Goal: Transaction & Acquisition: Purchase product/service

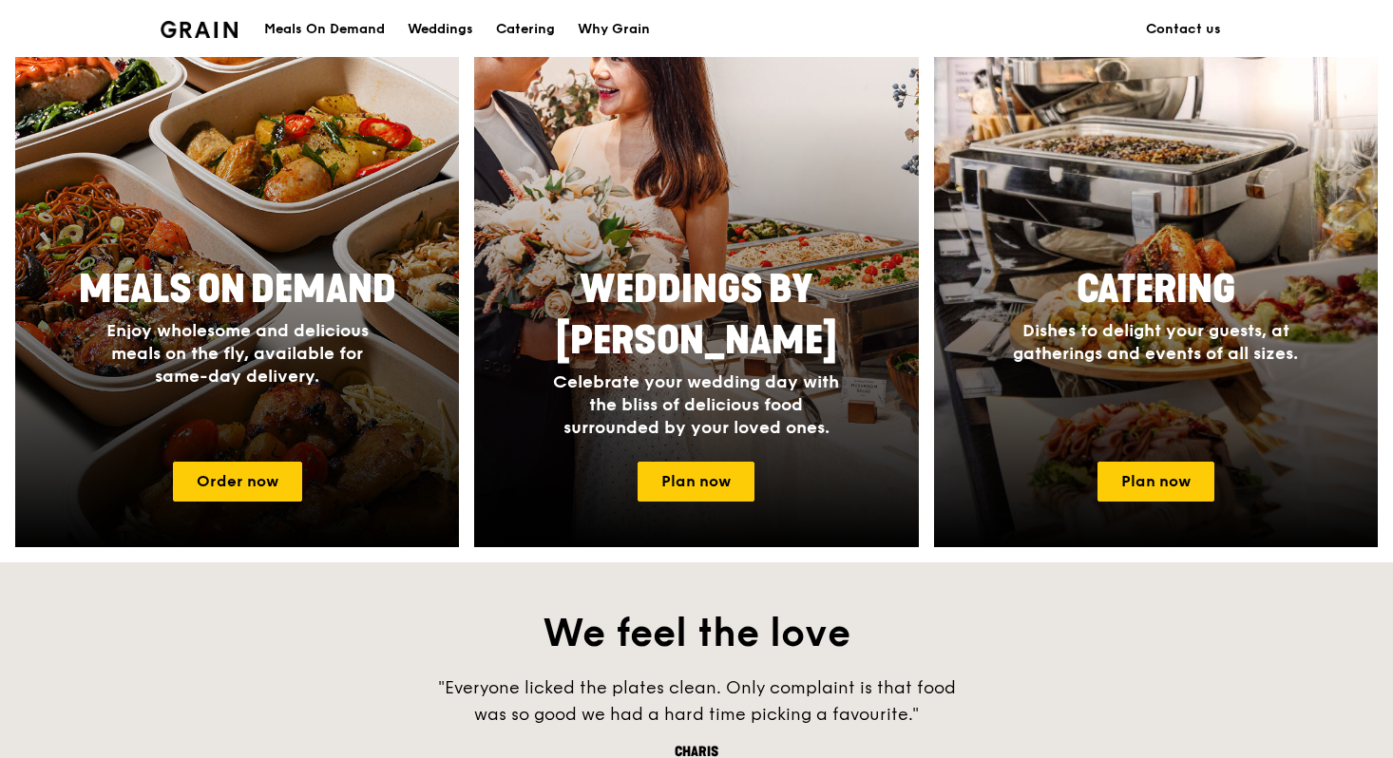
scroll to position [780, 0]
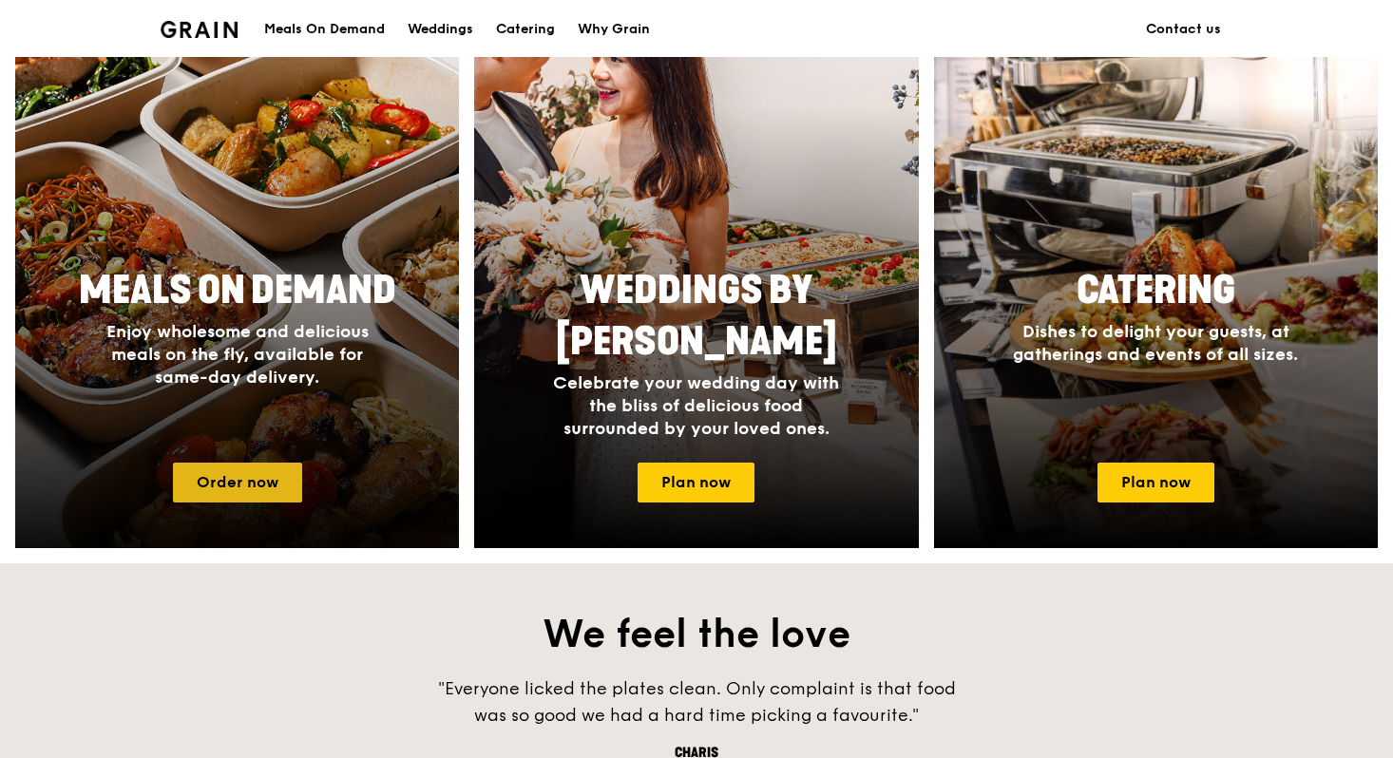
click at [284, 471] on link "Order now" at bounding box center [237, 483] width 129 height 40
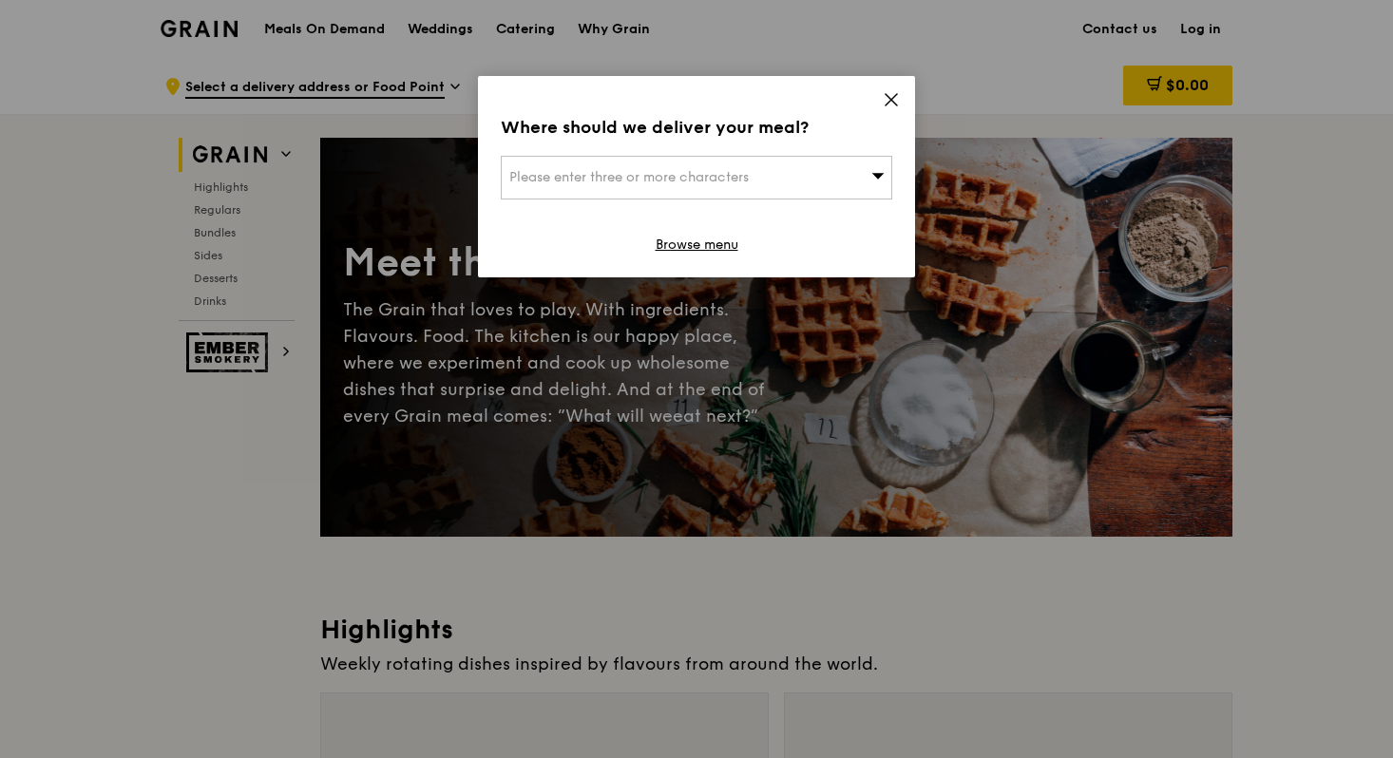
click at [870, 98] on div "Where should we deliver your meal? Please enter three or more characters Browse…" at bounding box center [696, 176] width 437 height 201
click at [896, 100] on icon at bounding box center [891, 99] width 17 height 17
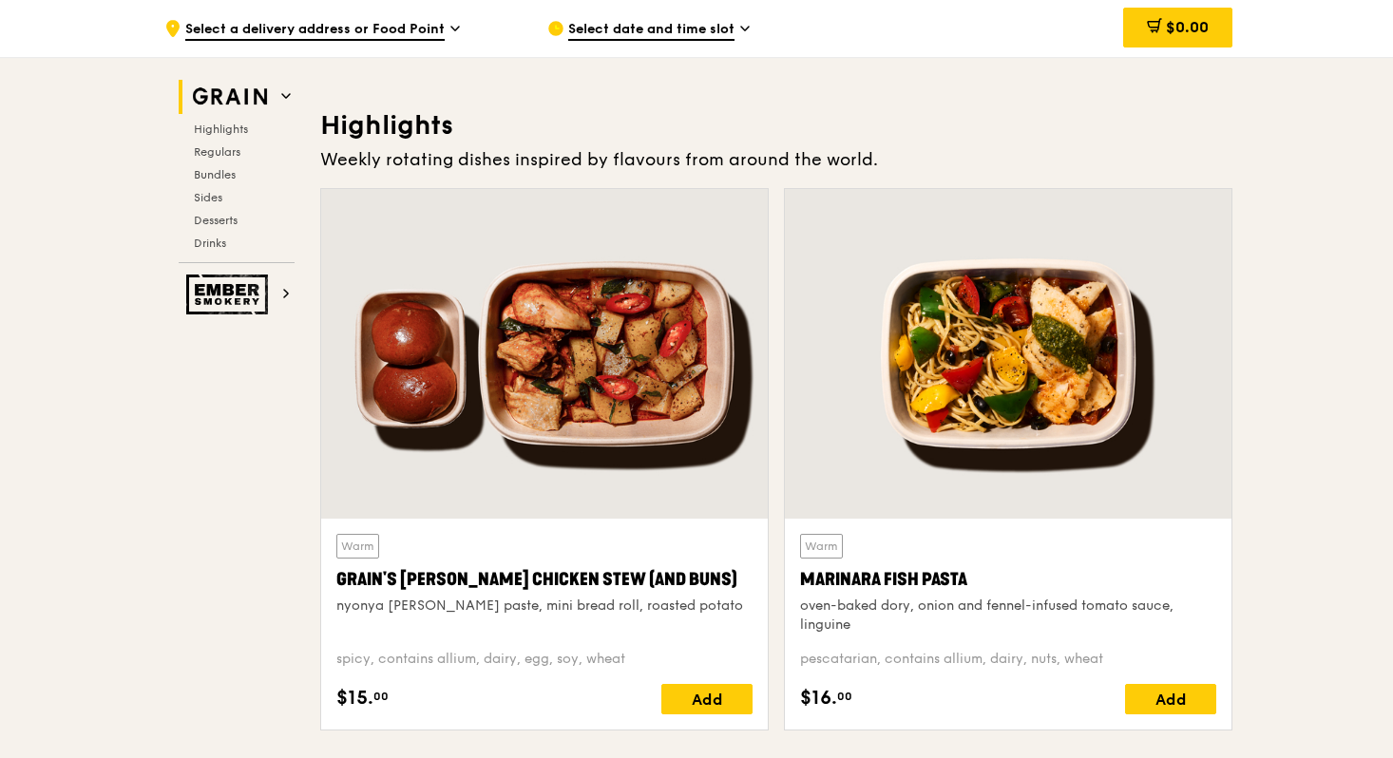
scroll to position [505, 0]
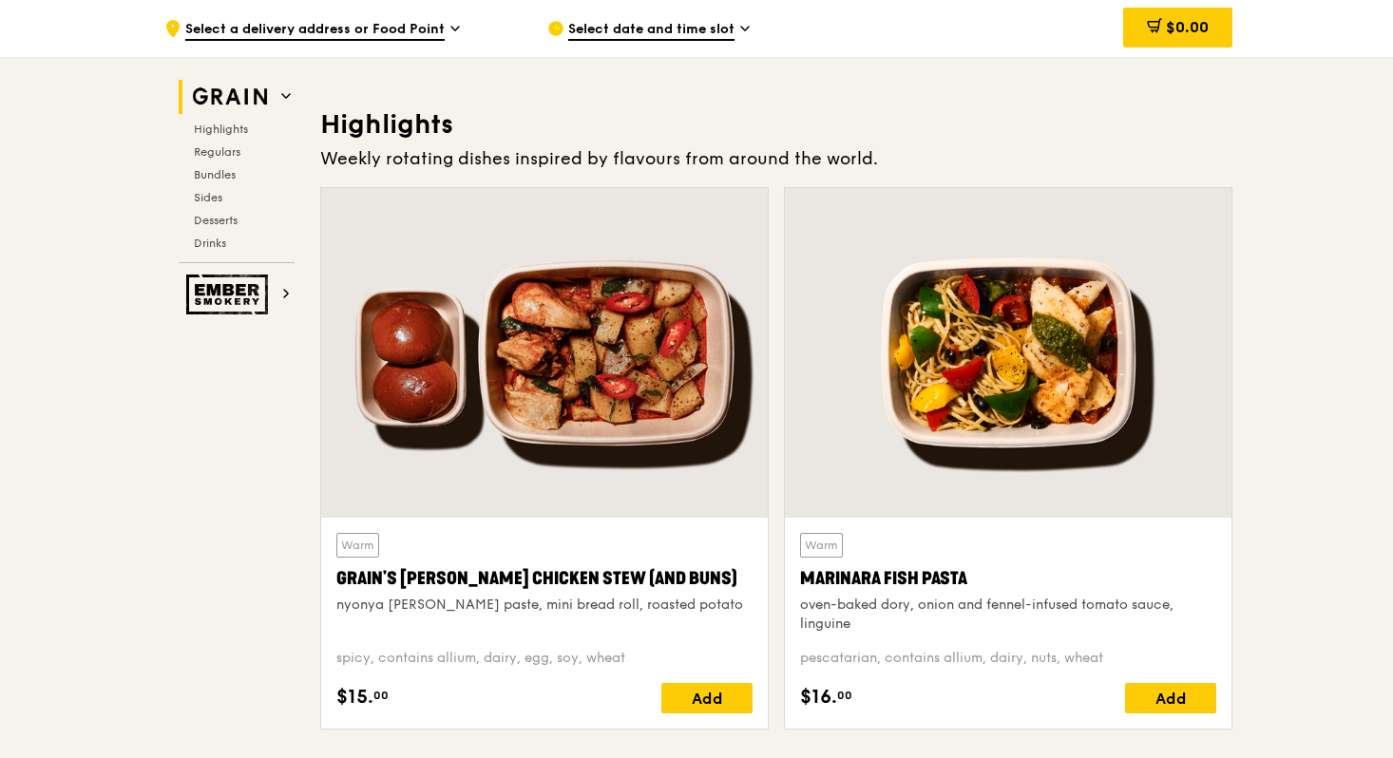
click at [579, 8] on div "Select date and time slot" at bounding box center [723, 28] width 353 height 57
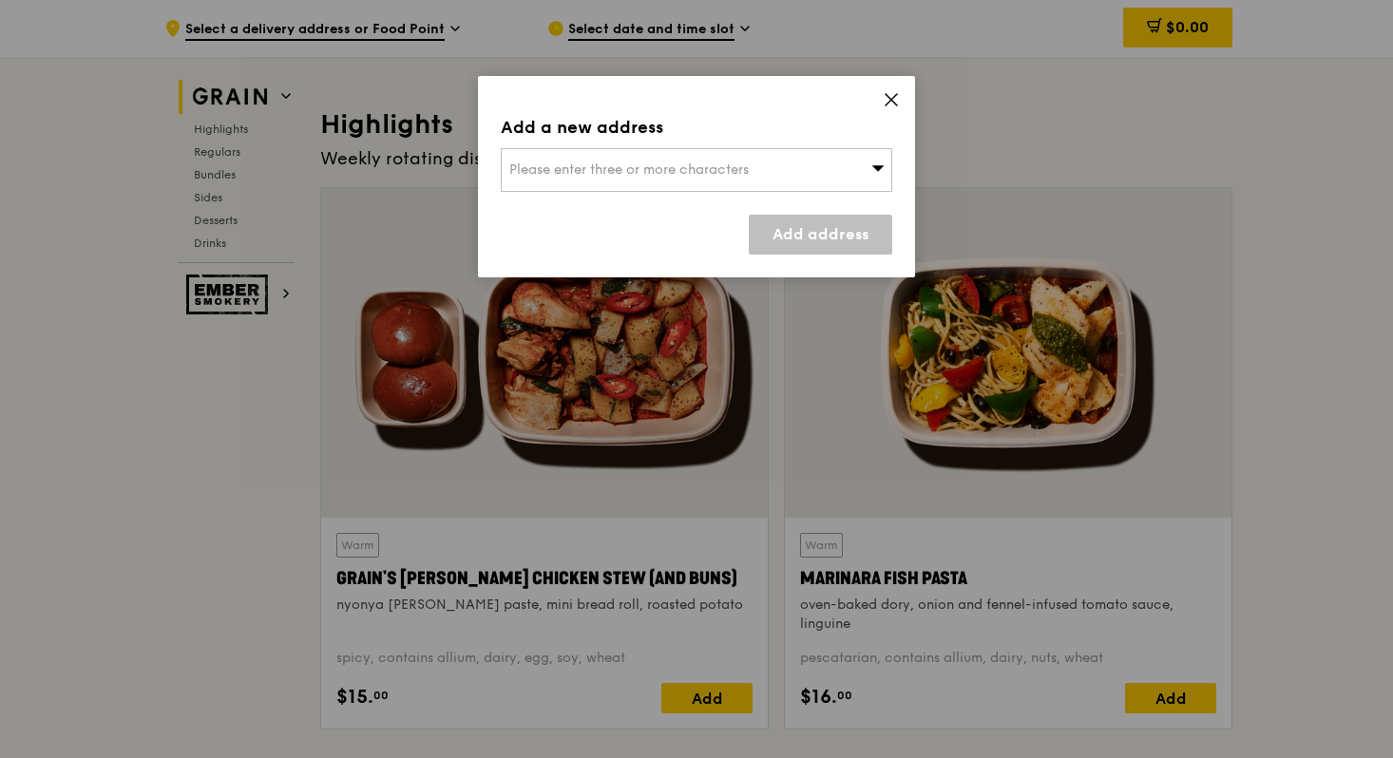
click at [574, 174] on span "Please enter three or more characters" at bounding box center [628, 170] width 239 height 16
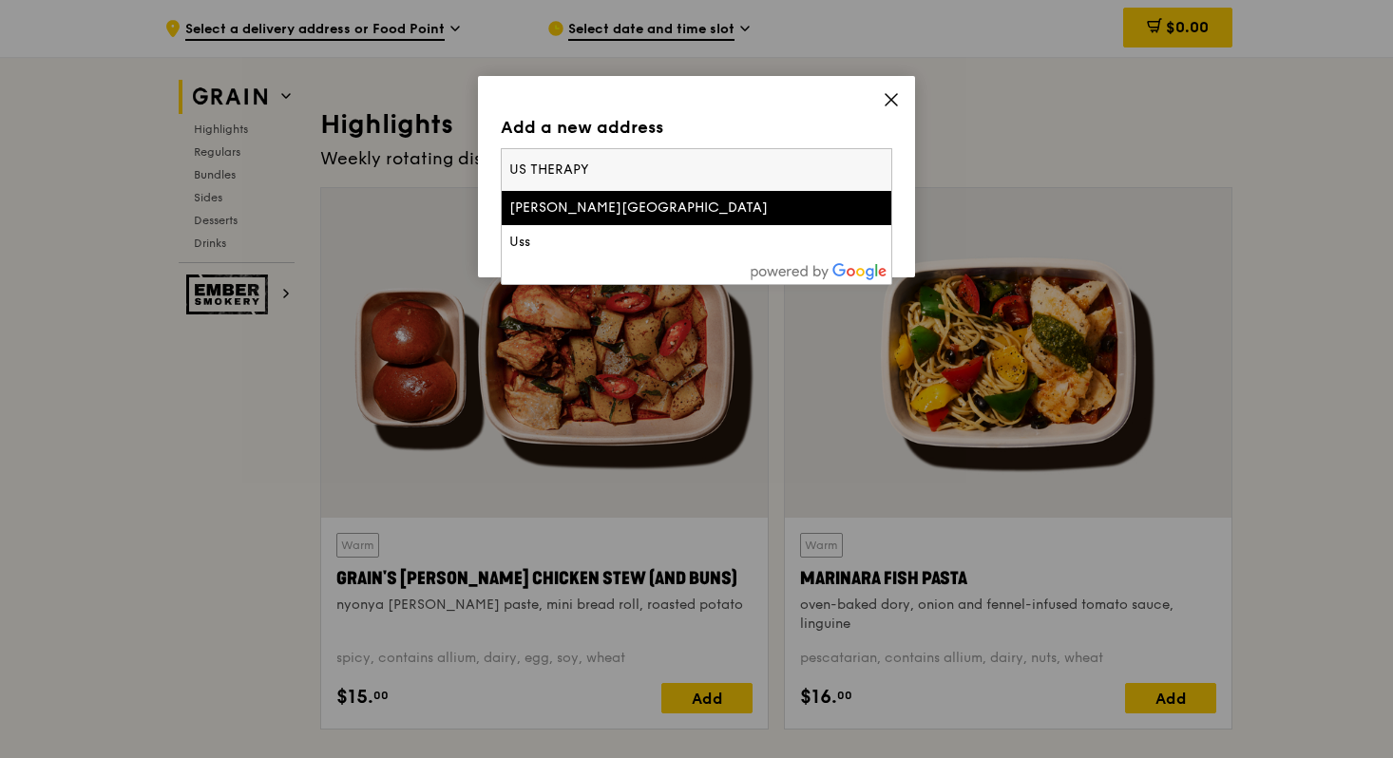
type input "US THERAPY"
click at [890, 98] on icon at bounding box center [891, 99] width 17 height 17
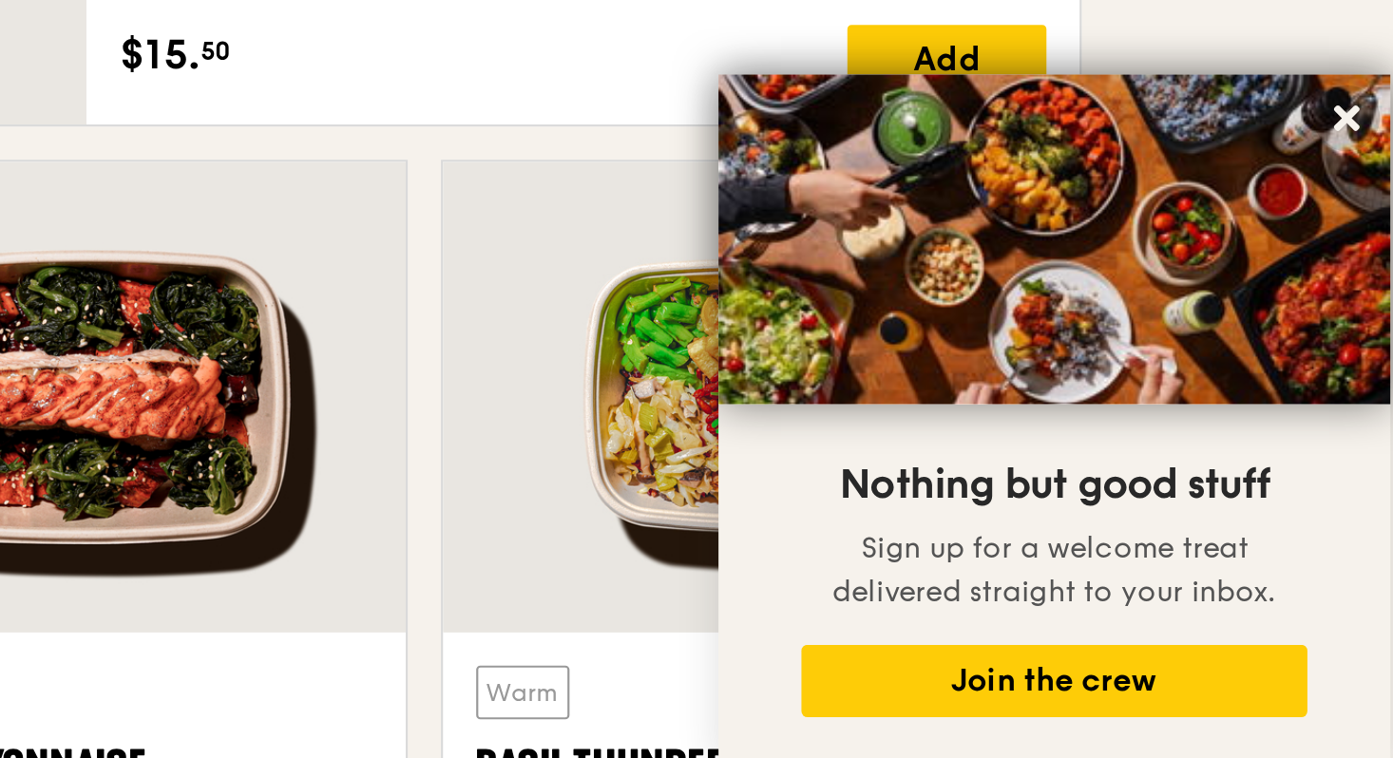
scroll to position [1277, 0]
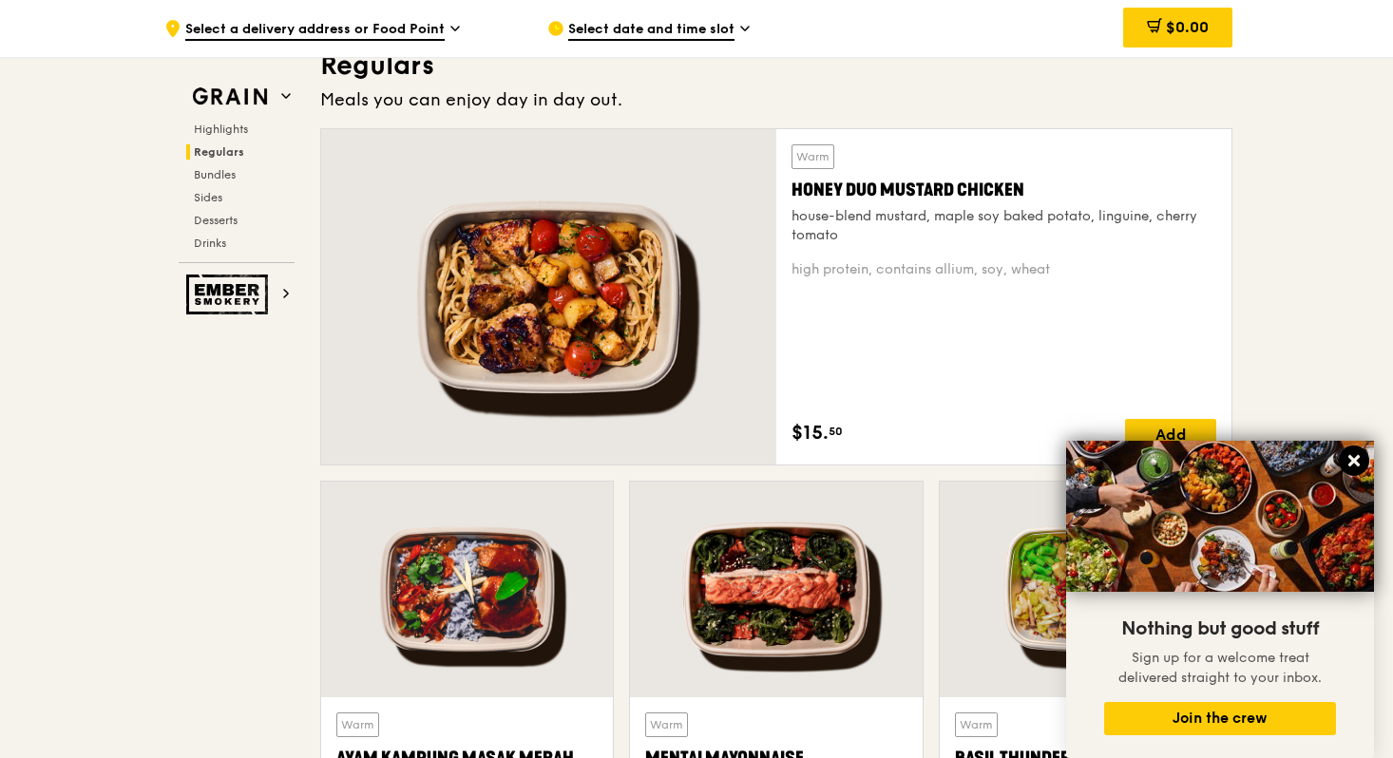
click at [1353, 453] on icon at bounding box center [1353, 460] width 17 height 17
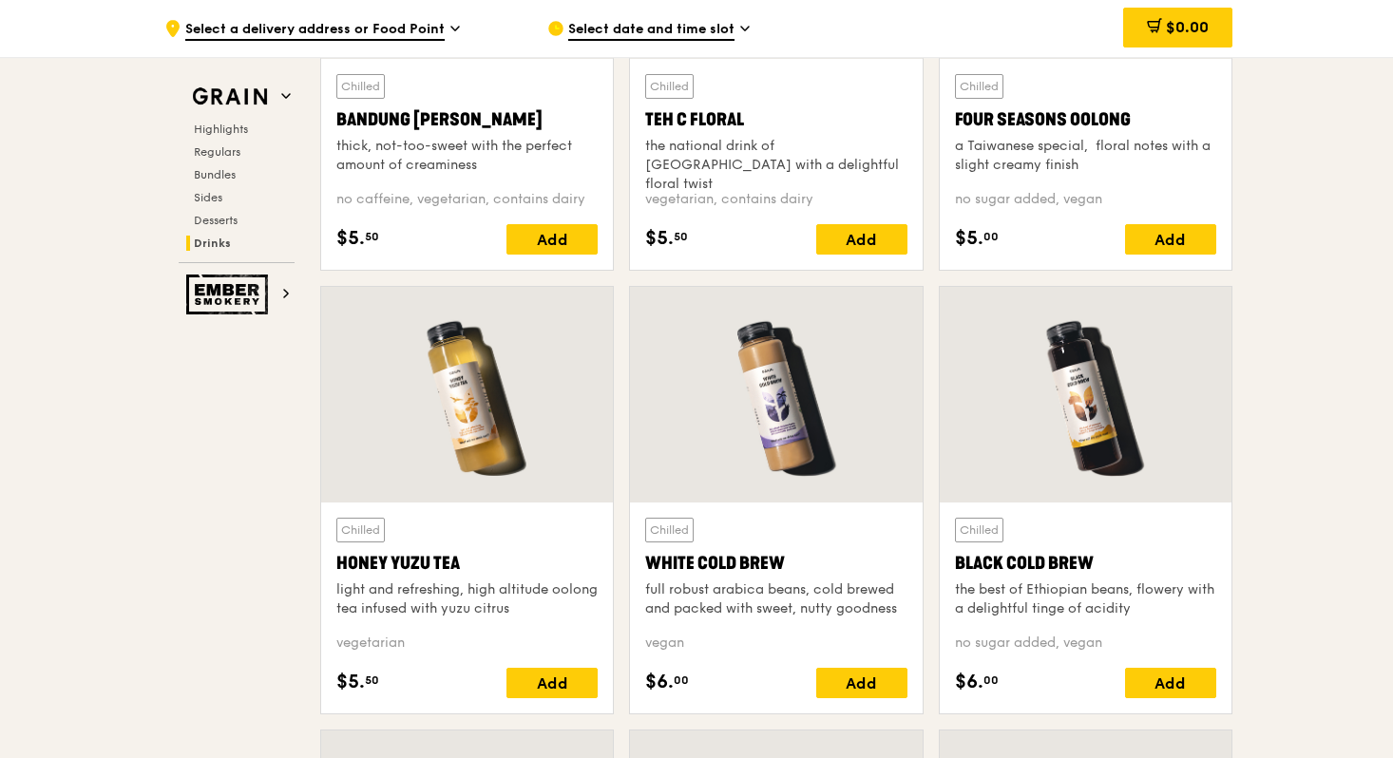
scroll to position [6875, 0]
